Goal: Information Seeking & Learning: Learn about a topic

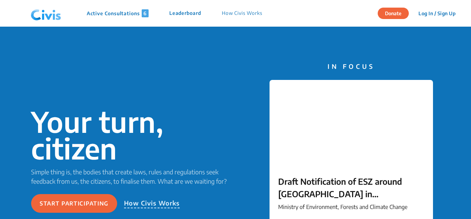
click at [128, 9] on p "Active Consultations 6" at bounding box center [118, 13] width 62 height 8
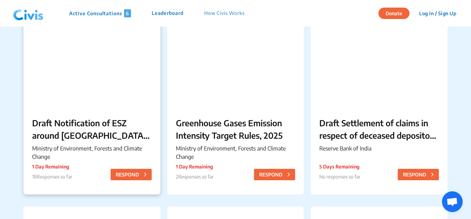
scroll to position [69, 0]
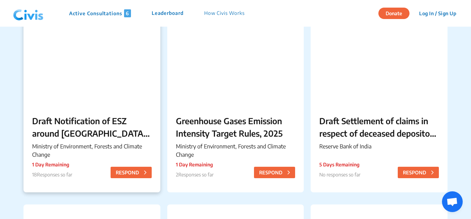
click at [73, 133] on p "Draft Notification of ESZ around [GEOGRAPHIC_DATA] in [GEOGRAPHIC_DATA]" at bounding box center [92, 126] width 120 height 25
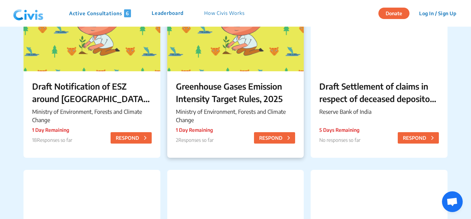
scroll to position [138, 0]
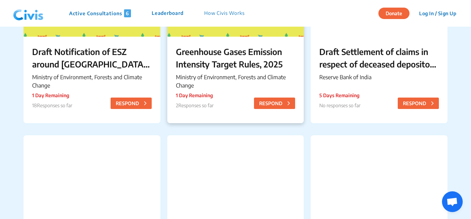
click at [259, 60] on p "Greenhouse Gases Emission Intensity Target Rules, 2025" at bounding box center [236, 57] width 120 height 25
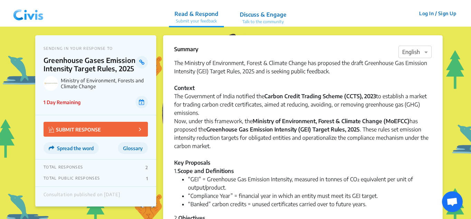
scroll to position [0, 0]
